Goal: Check status

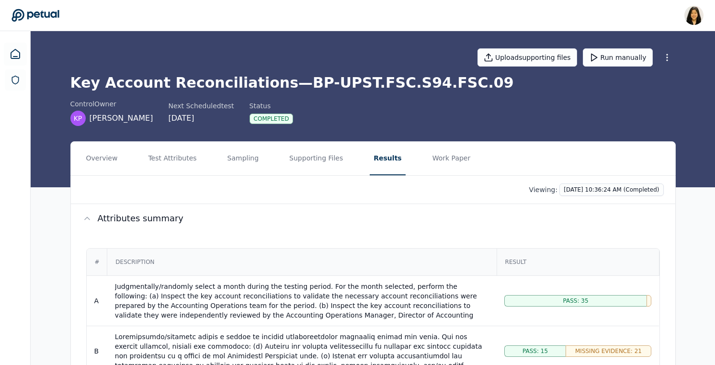
scroll to position [298, 0]
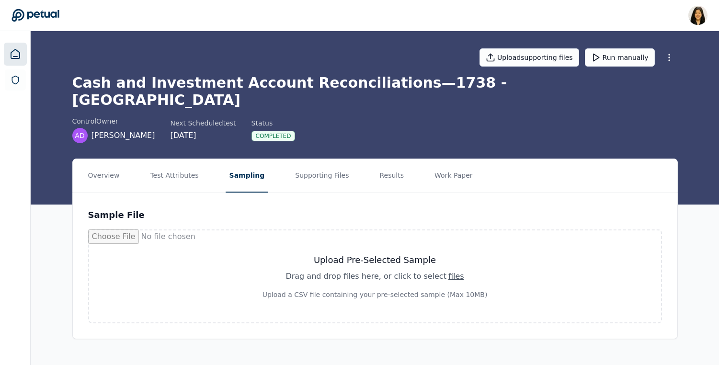
click at [13, 52] on icon at bounding box center [16, 54] width 12 height 12
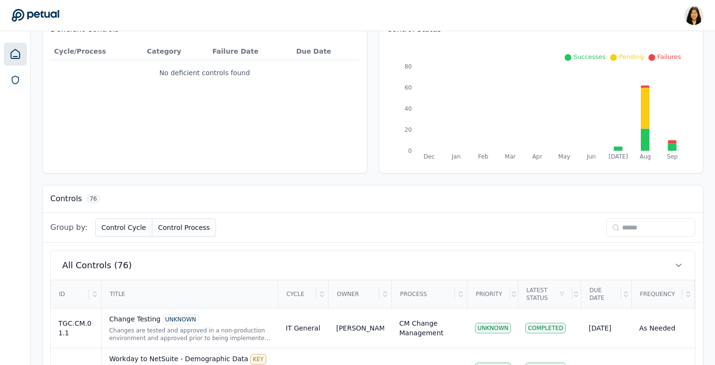
scroll to position [184, 0]
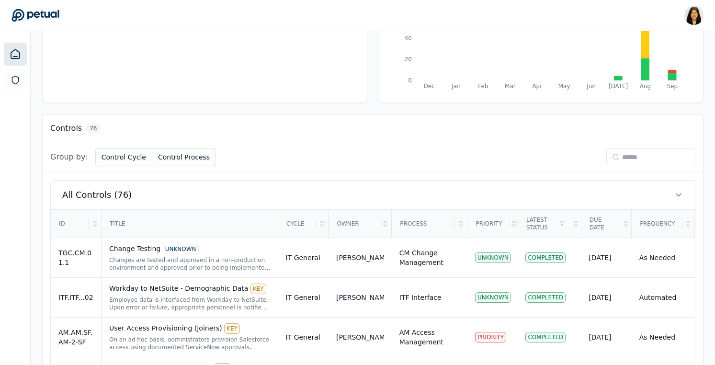
click at [614, 159] on input at bounding box center [651, 157] width 89 height 18
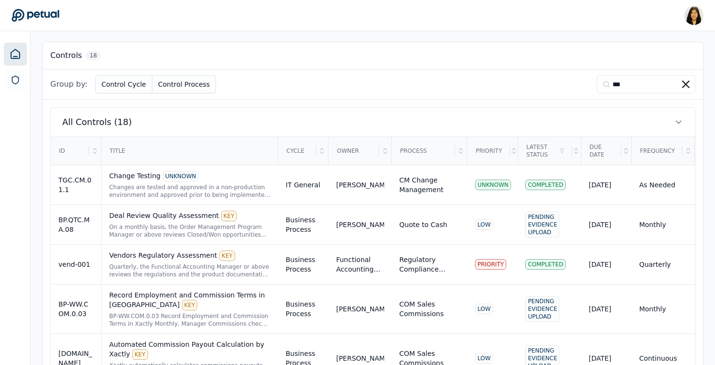
scroll to position [224, 0]
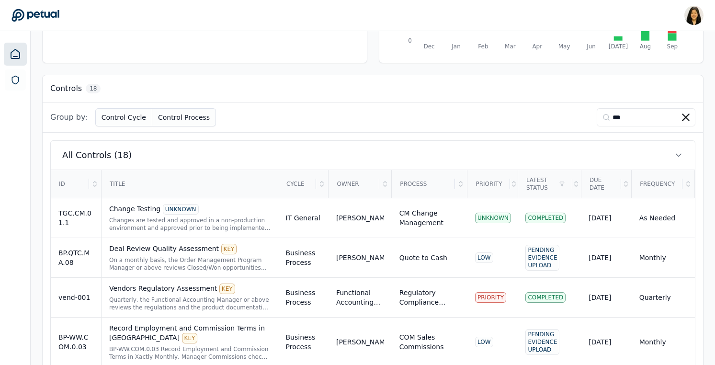
click at [631, 117] on input "***" at bounding box center [646, 117] width 99 height 18
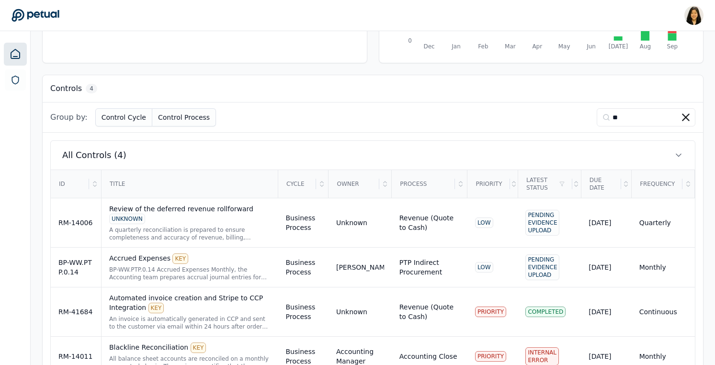
type input "**"
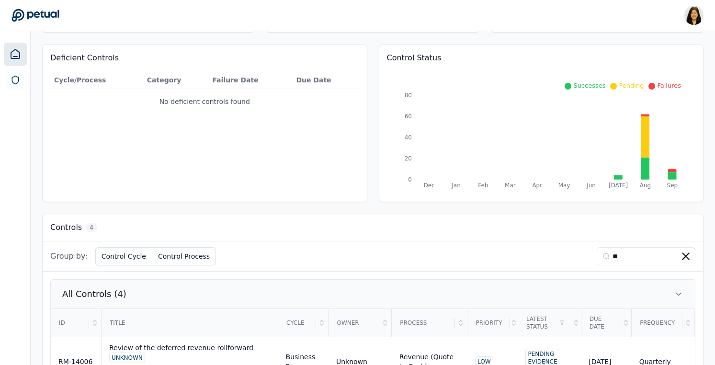
scroll to position [0, 0]
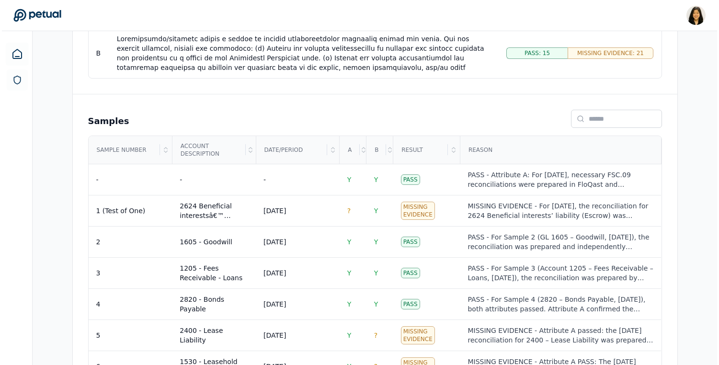
scroll to position [301, 0]
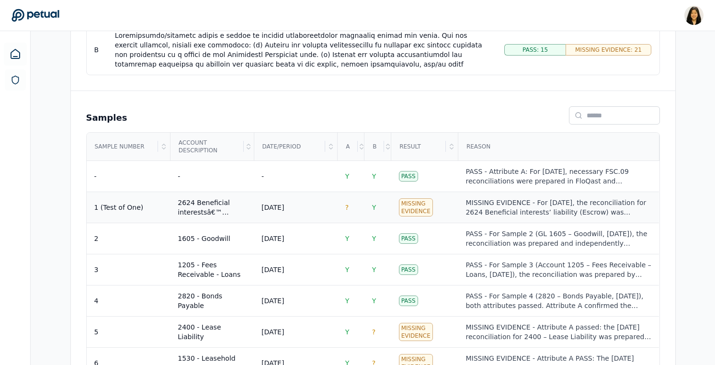
click at [545, 207] on div "MISSING EVIDENCE - For [DATE], the reconciliation for 2624 Beneficial interests…" at bounding box center [559, 207] width 186 height 19
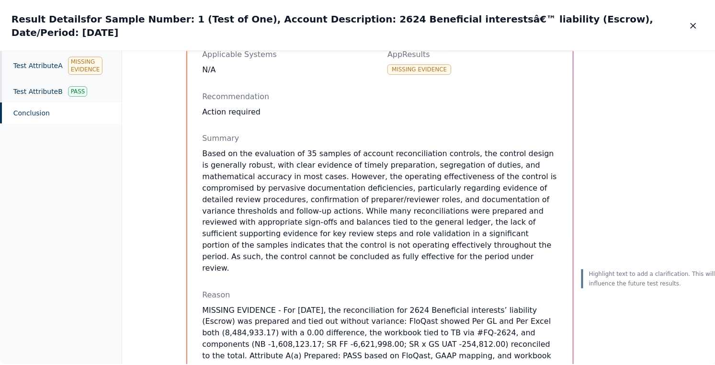
scroll to position [196, 0]
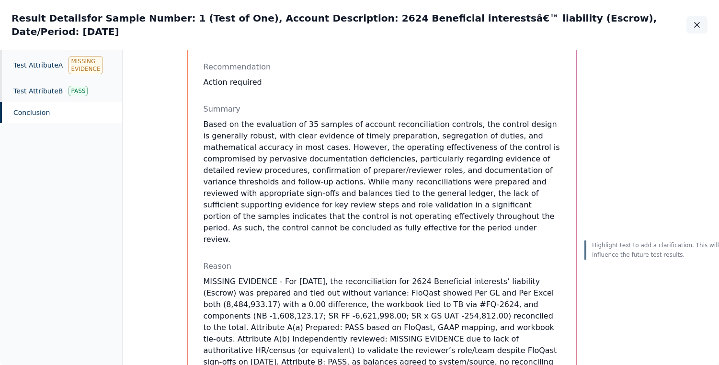
click at [700, 23] on icon "button" at bounding box center [697, 25] width 5 height 5
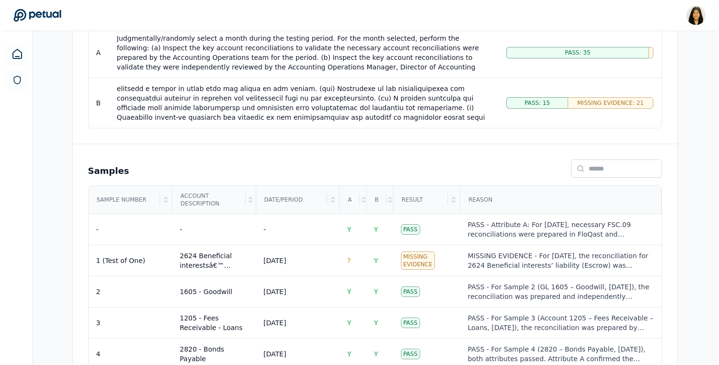
scroll to position [316, 0]
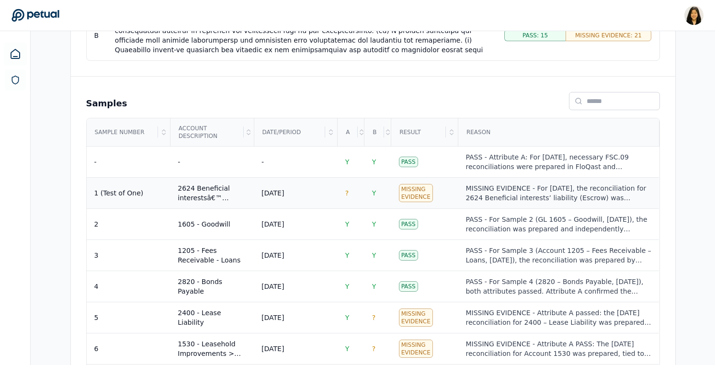
click at [493, 190] on div "MISSING EVIDENCE - For [DATE], the reconciliation for 2624 Beneficial interests…" at bounding box center [559, 193] width 186 height 19
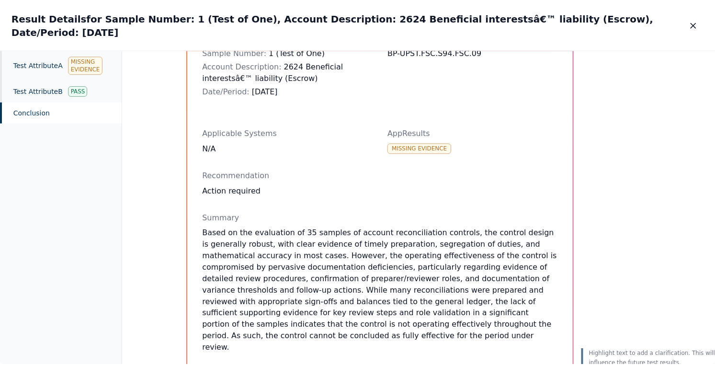
scroll to position [109, 0]
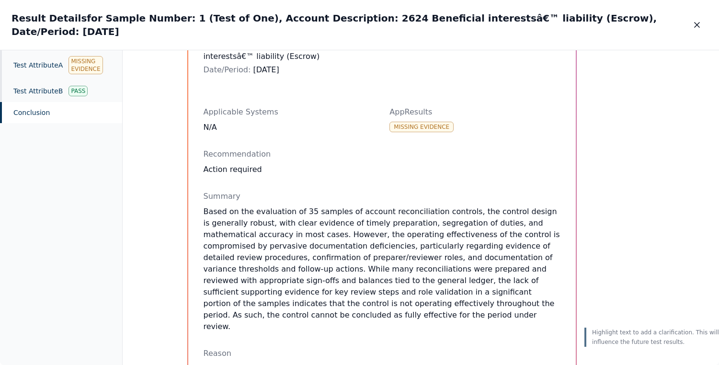
click at [697, 23] on icon "button" at bounding box center [697, 25] width 10 height 10
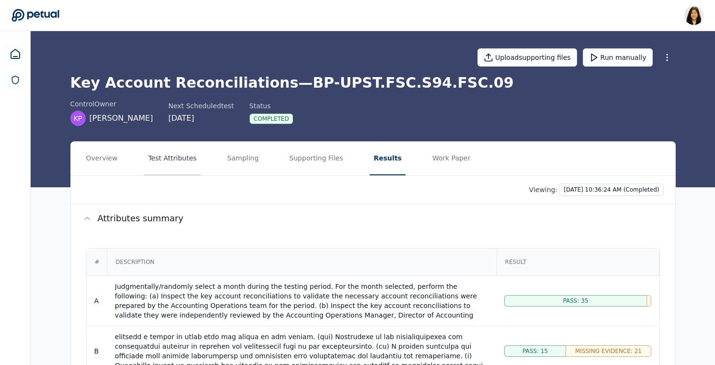
click at [182, 160] on button "Test Attributes" at bounding box center [172, 159] width 56 height 34
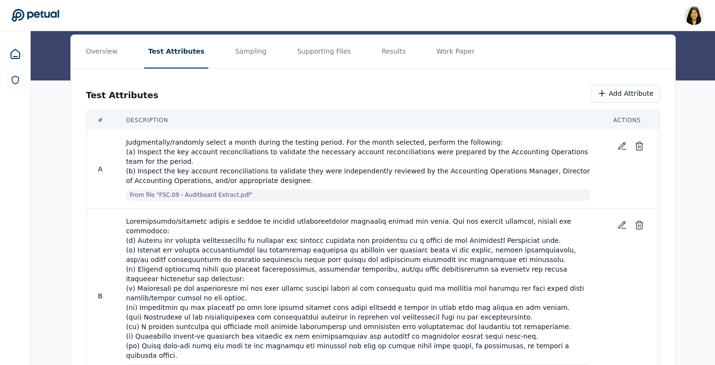
scroll to position [138, 0]
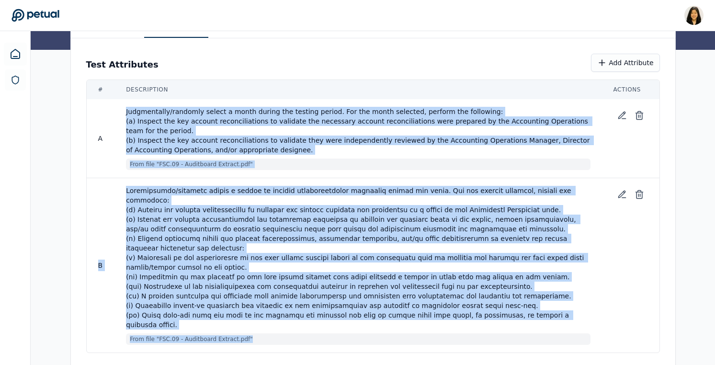
drag, startPoint x: 259, startPoint y: 323, endPoint x: 120, endPoint y: 116, distance: 248.7
click at [120, 116] on tbody "A Judgmentally/randomly select a month during the testing period. For the month…" at bounding box center [373, 226] width 573 height 254
copy tbody "Judgmentally/randomly select a month during the testing period. For the month s…"
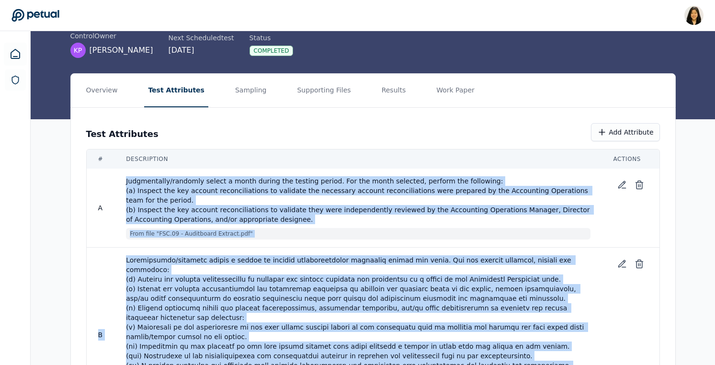
scroll to position [0, 0]
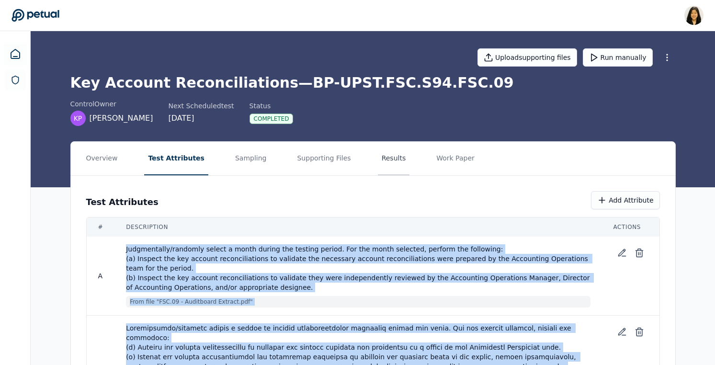
click at [378, 164] on button "Results" at bounding box center [394, 159] width 32 height 34
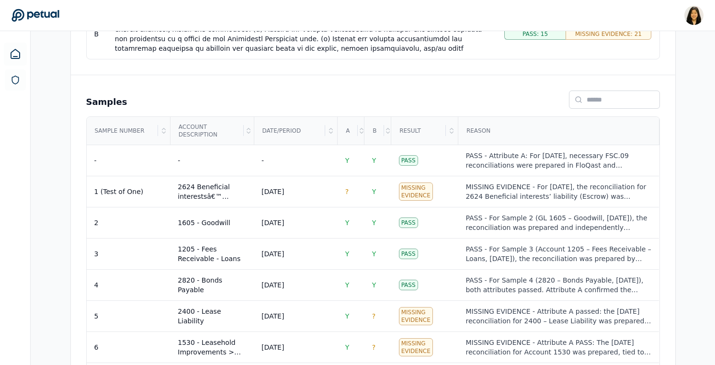
scroll to position [343, 0]
